Goal: Information Seeking & Learning: Find specific fact

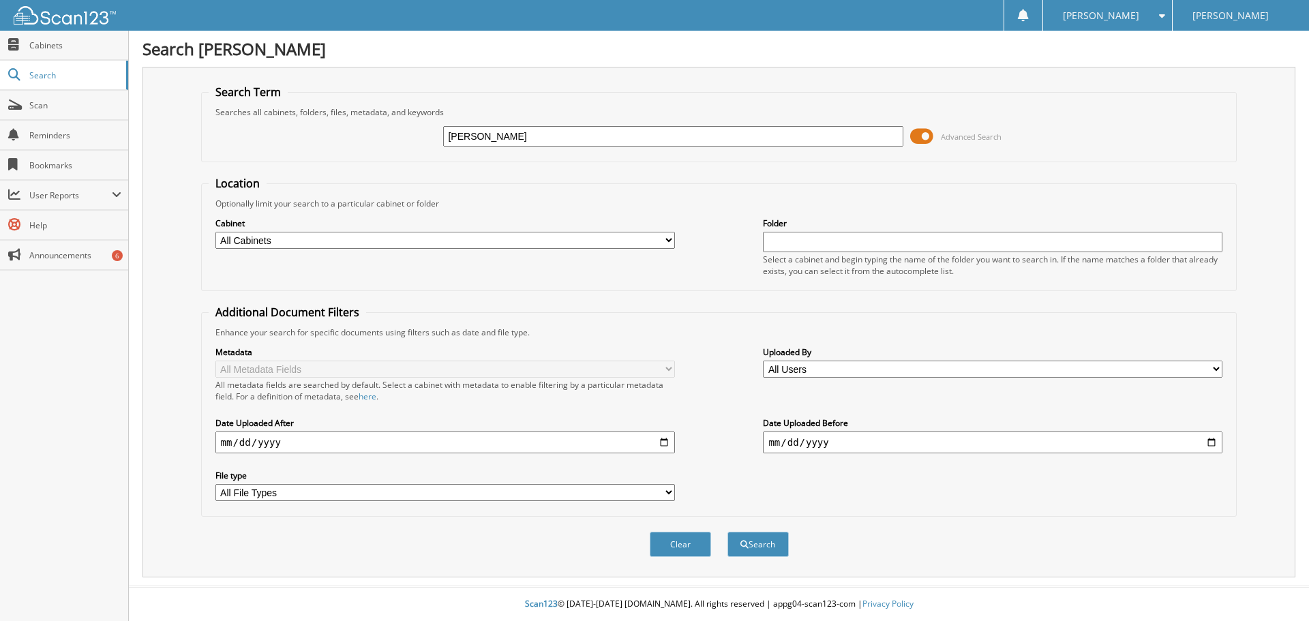
type input "[PERSON_NAME]"
click at [728, 532] on button "Search" at bounding box center [758, 544] width 61 height 25
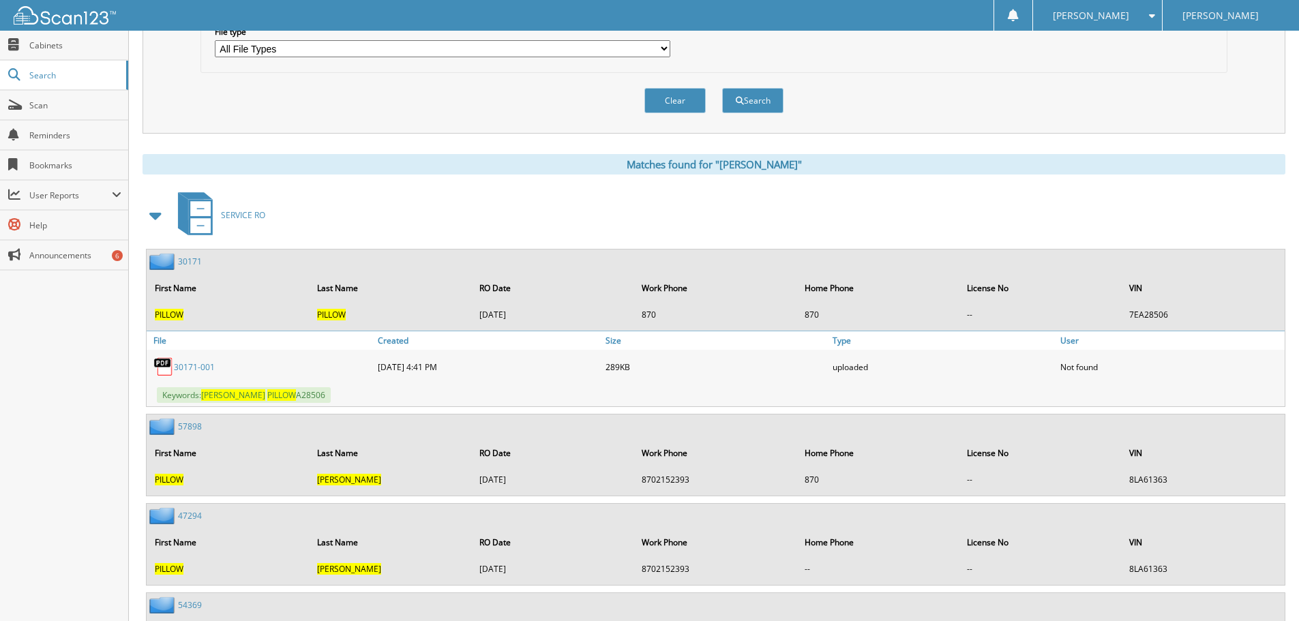
scroll to position [477, 0]
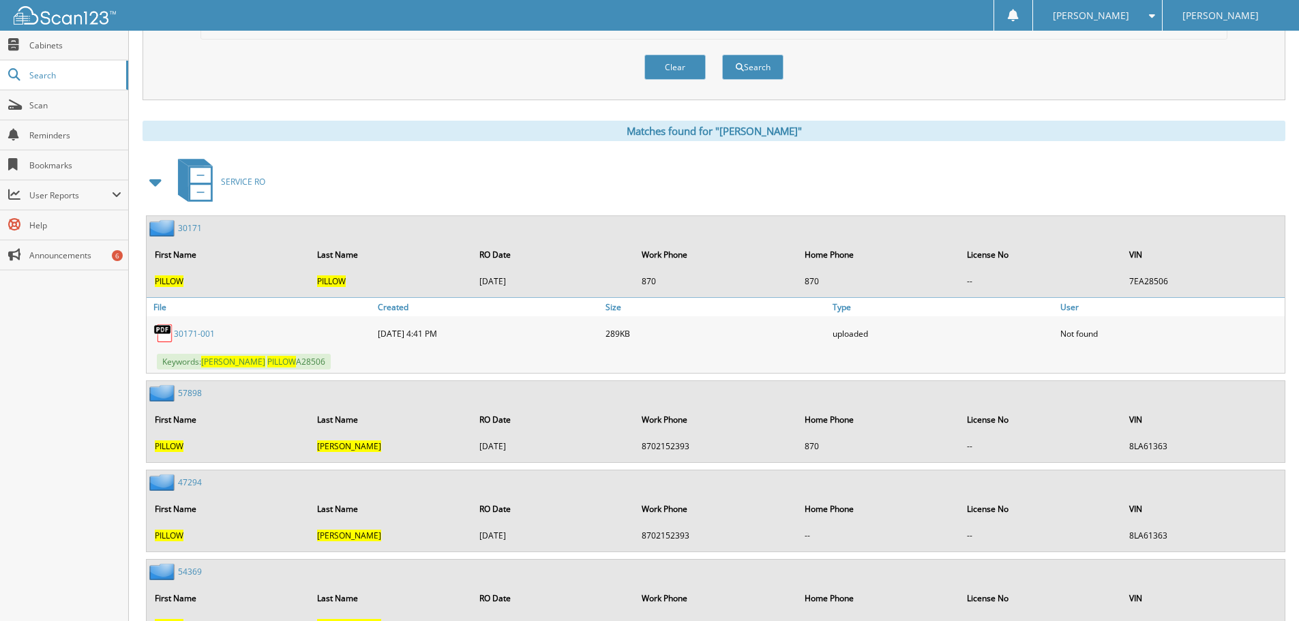
click at [155, 181] on span at bounding box center [156, 182] width 19 height 25
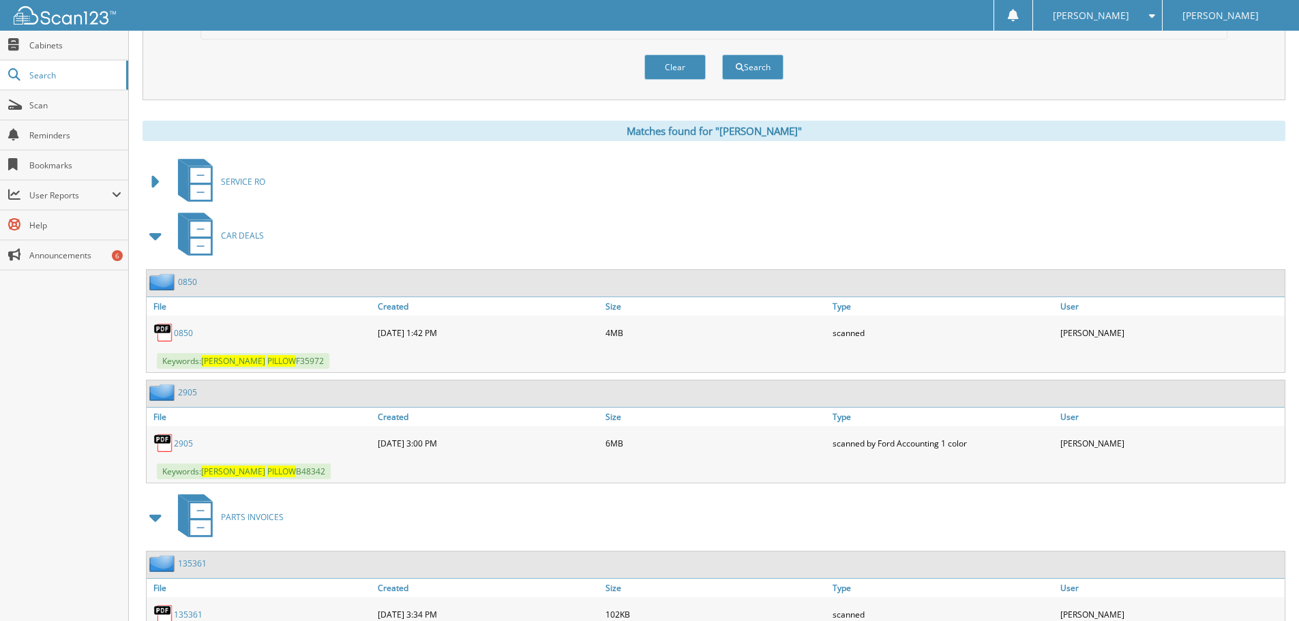
click at [190, 327] on div "0850" at bounding box center [261, 332] width 228 height 27
click at [176, 332] on link "0850" at bounding box center [183, 333] width 19 height 12
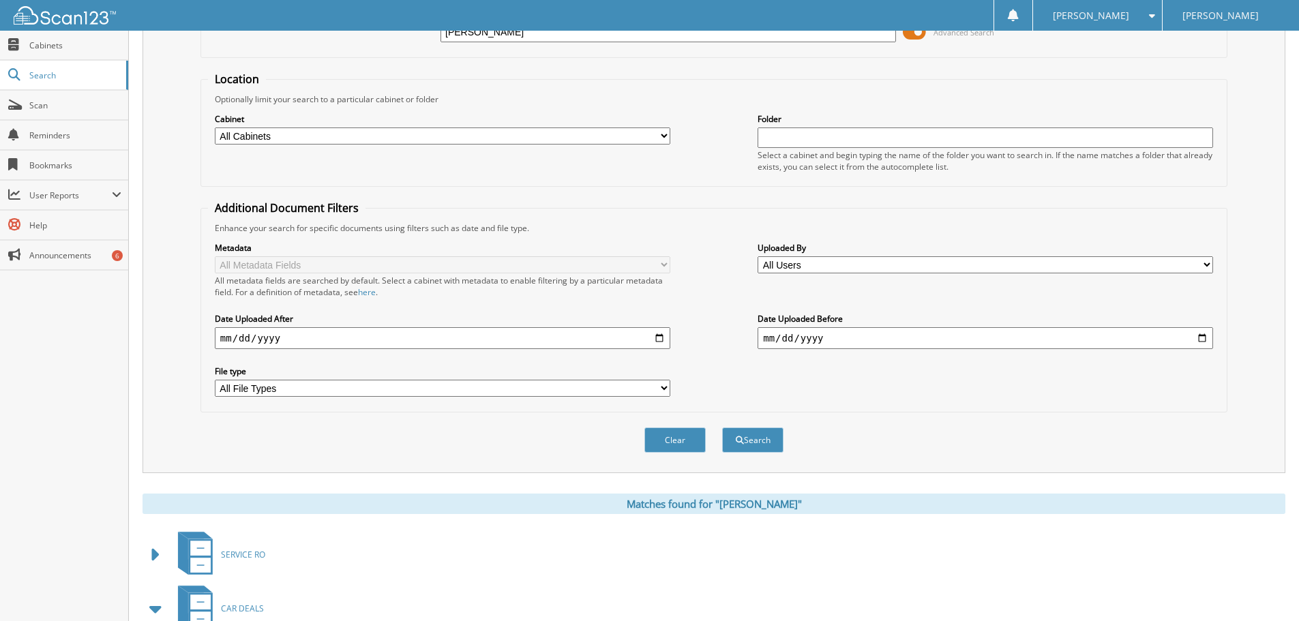
scroll to position [0, 0]
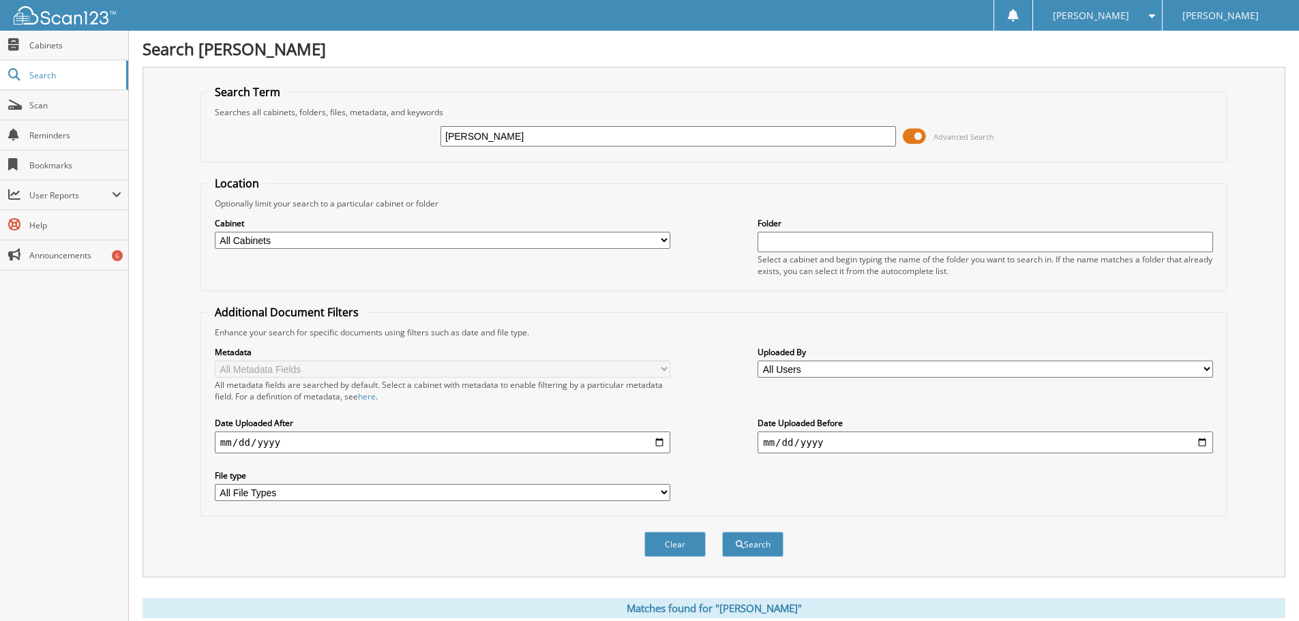
drag, startPoint x: 466, startPoint y: 133, endPoint x: 373, endPoint y: 72, distance: 111.4
click at [392, 96] on fieldset "Search Term Searches all cabinets, folders, files, metadata, and keywords scott…" at bounding box center [713, 124] width 1027 height 78
type input "allen pillow"
click at [722, 532] on button "Search" at bounding box center [752, 544] width 61 height 25
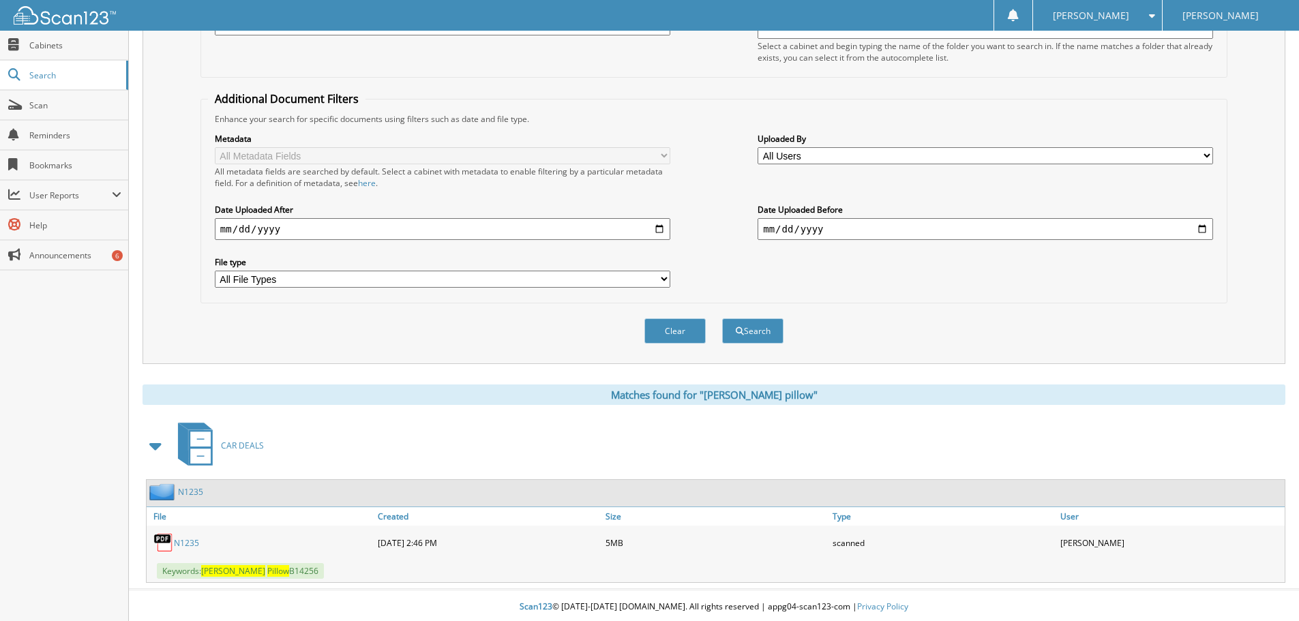
scroll to position [217, 0]
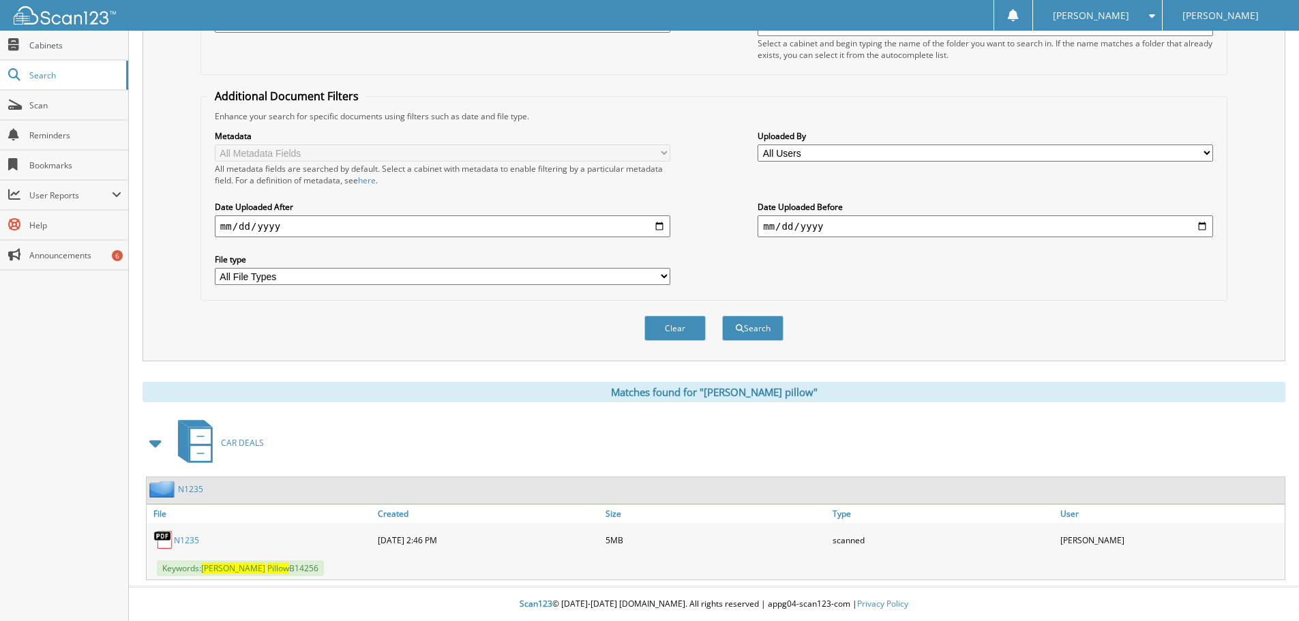
click at [190, 537] on link "N1235" at bounding box center [186, 541] width 25 height 12
